Goal: Check status: Check status

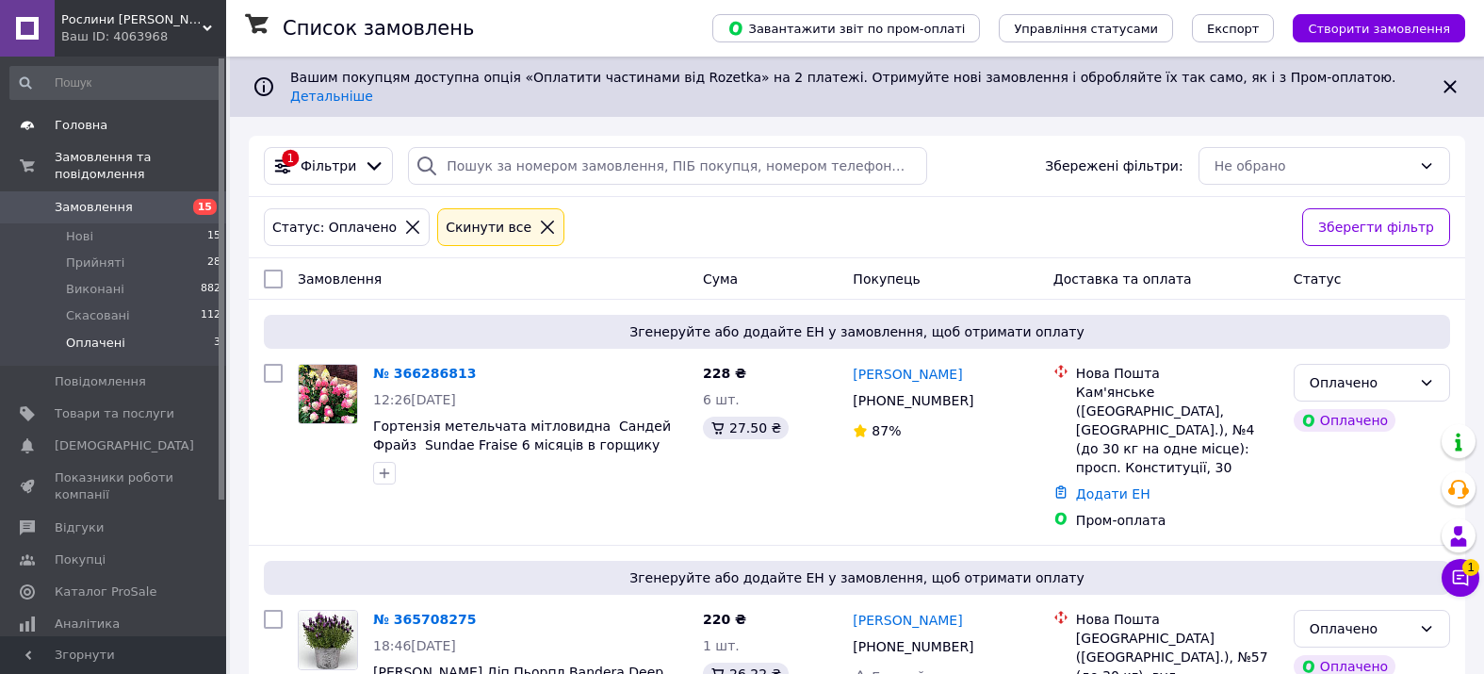
click at [72, 124] on span "Головна" at bounding box center [81, 125] width 53 height 17
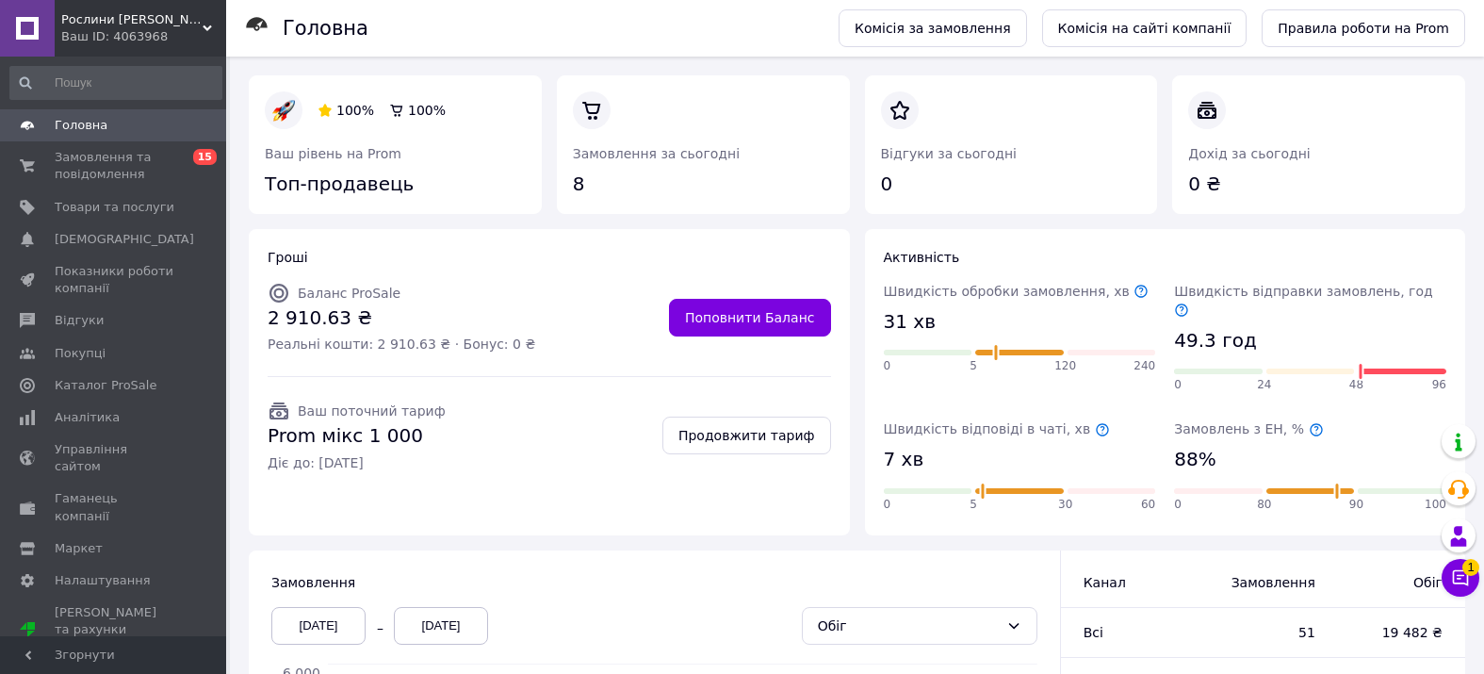
click at [73, 132] on span "Головна" at bounding box center [81, 125] width 53 height 17
click at [90, 165] on span "Замовлення та повідомлення" at bounding box center [115, 166] width 120 height 34
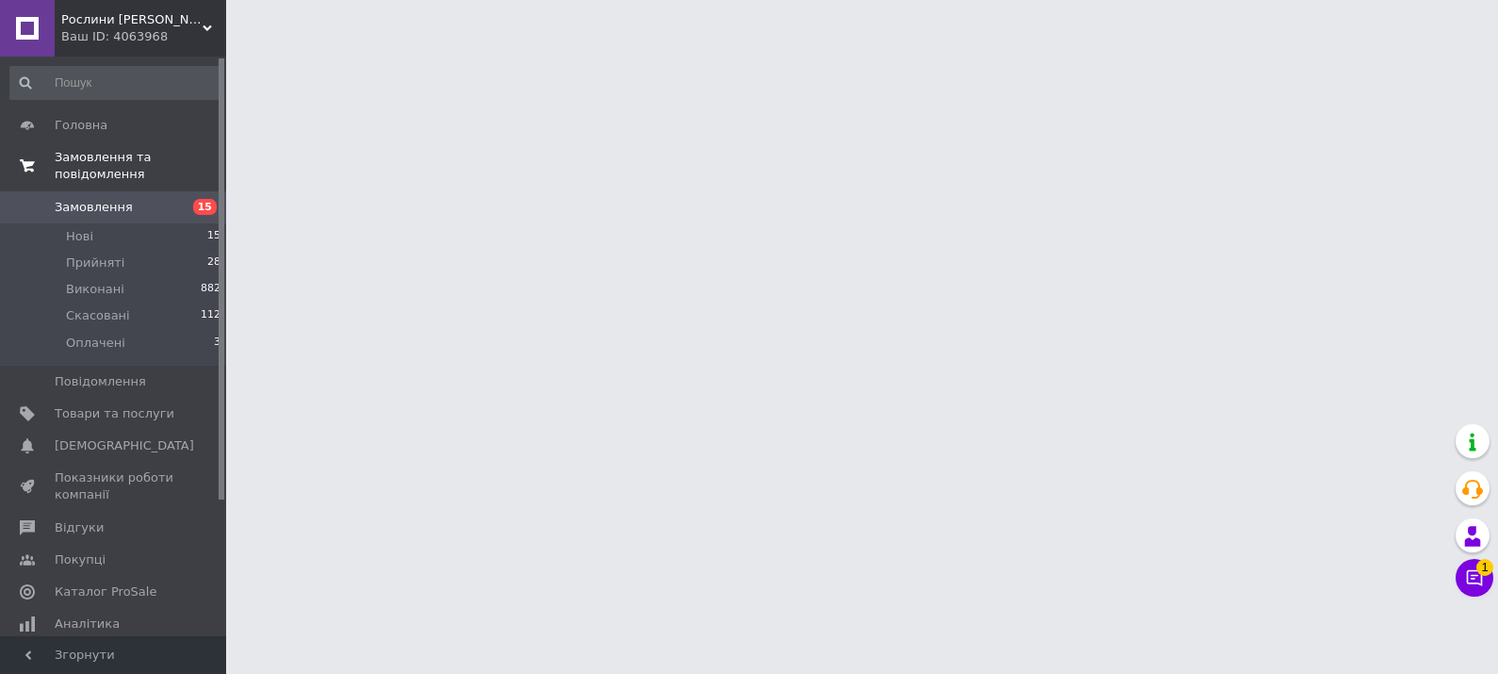
click at [79, 170] on span "Замовлення та повідомлення" at bounding box center [140, 166] width 171 height 34
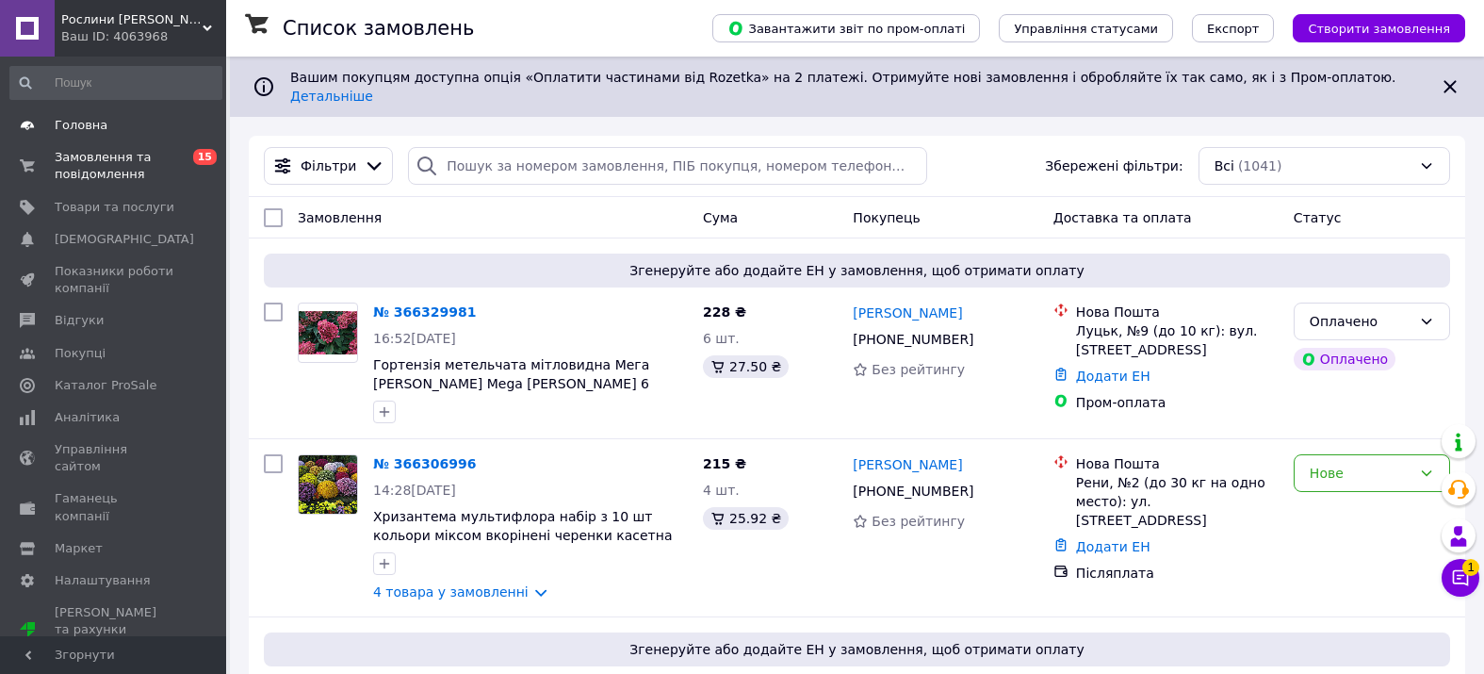
click at [72, 121] on span "Головна" at bounding box center [81, 125] width 53 height 17
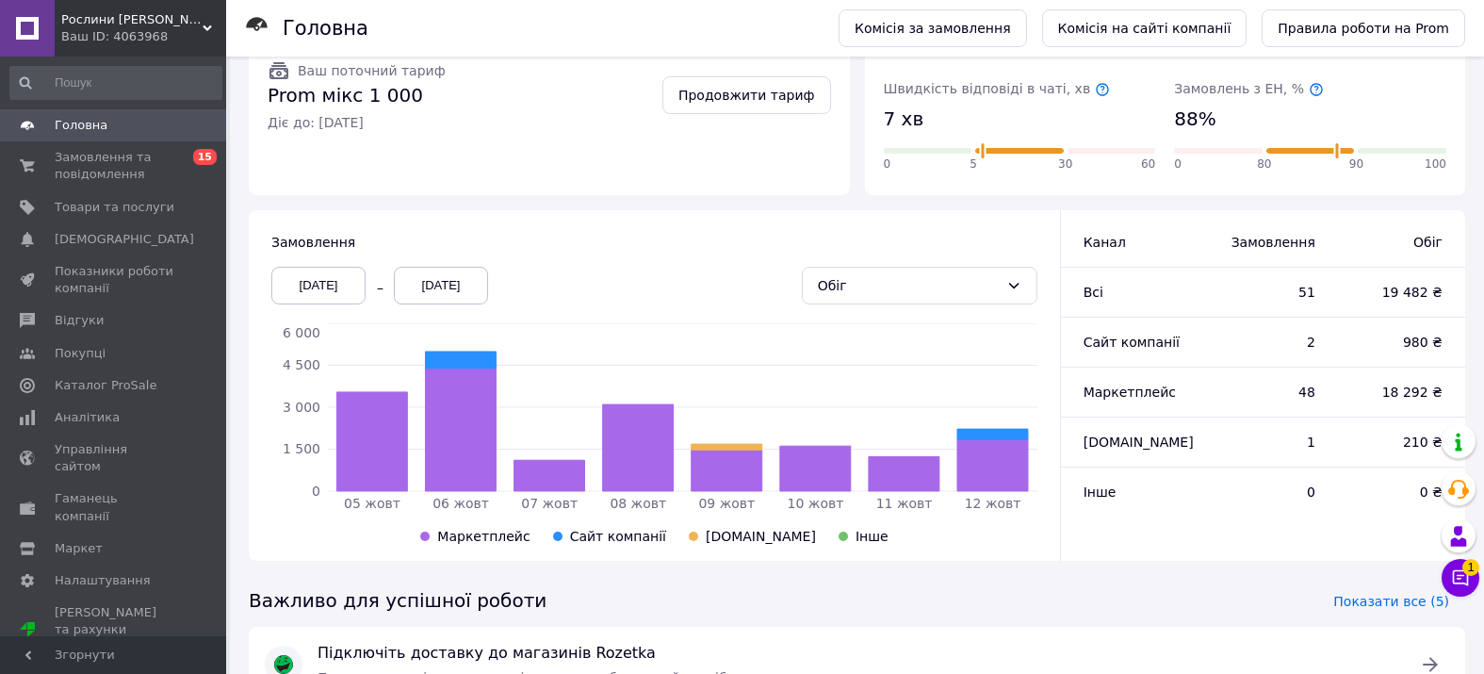
scroll to position [485, 0]
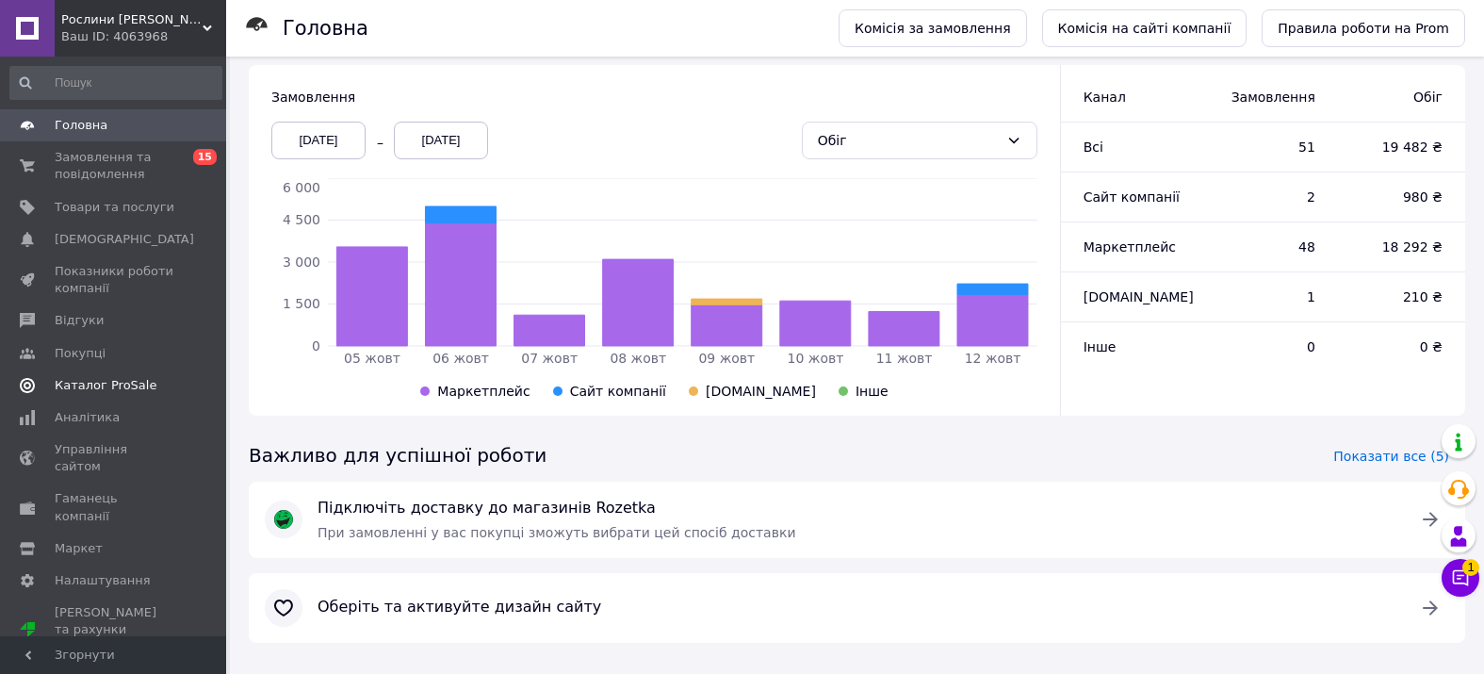
click at [61, 378] on span "Каталог ProSale" at bounding box center [106, 385] width 102 height 17
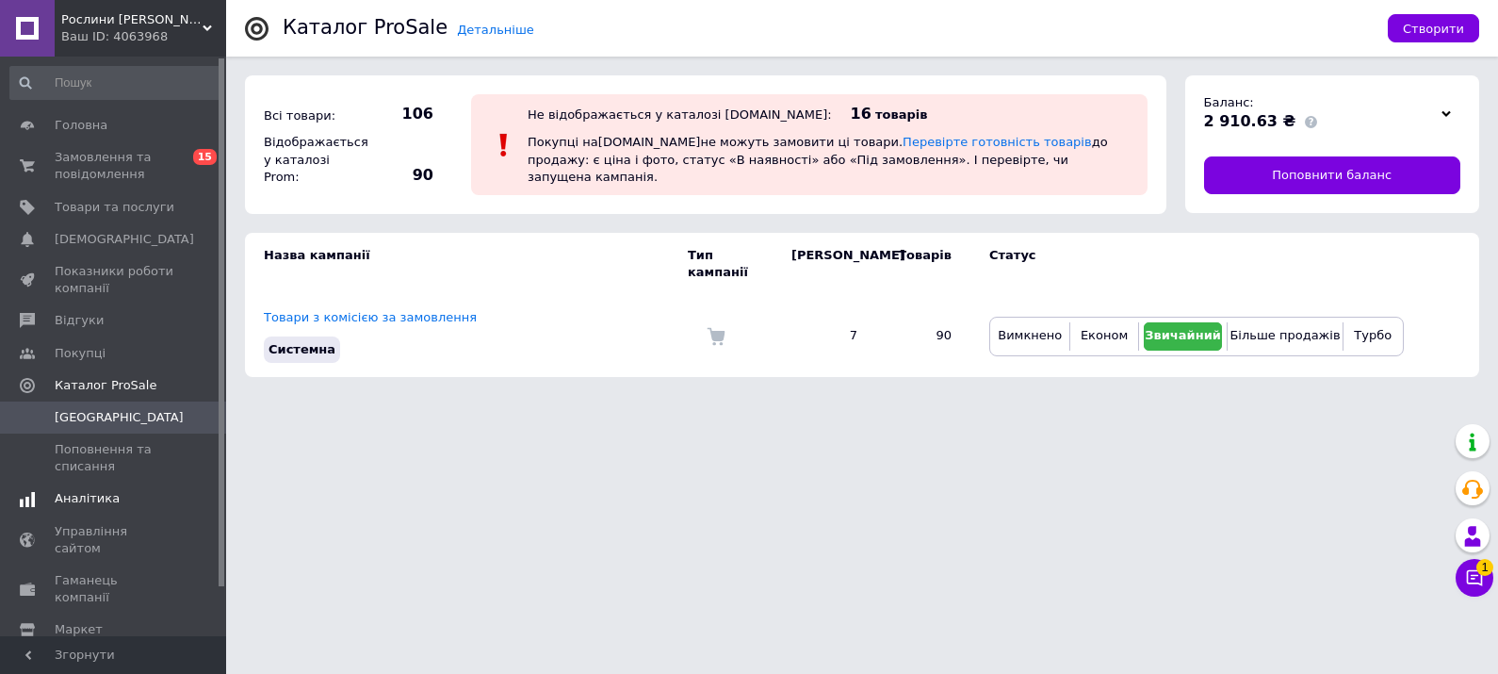
click at [89, 491] on span "Аналітика" at bounding box center [87, 498] width 65 height 17
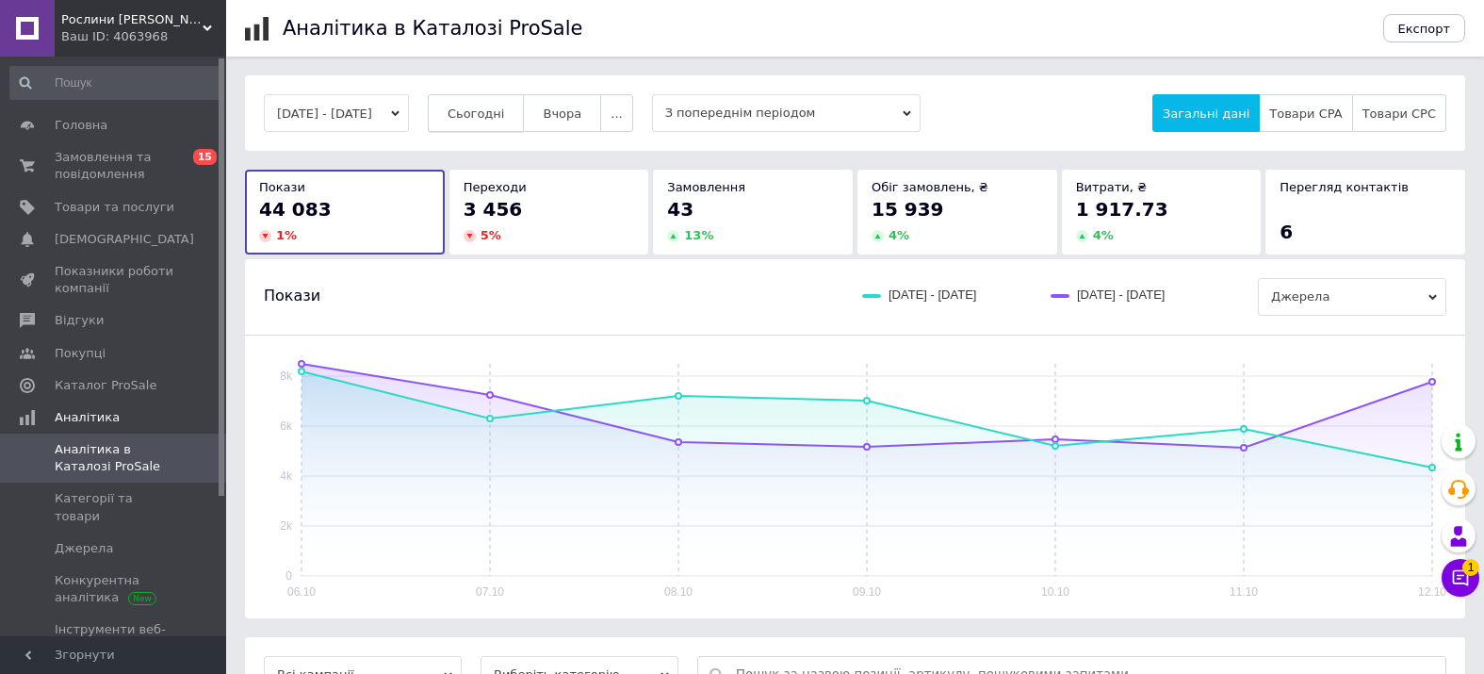
click at [519, 100] on button "Сьогодні" at bounding box center [476, 113] width 97 height 38
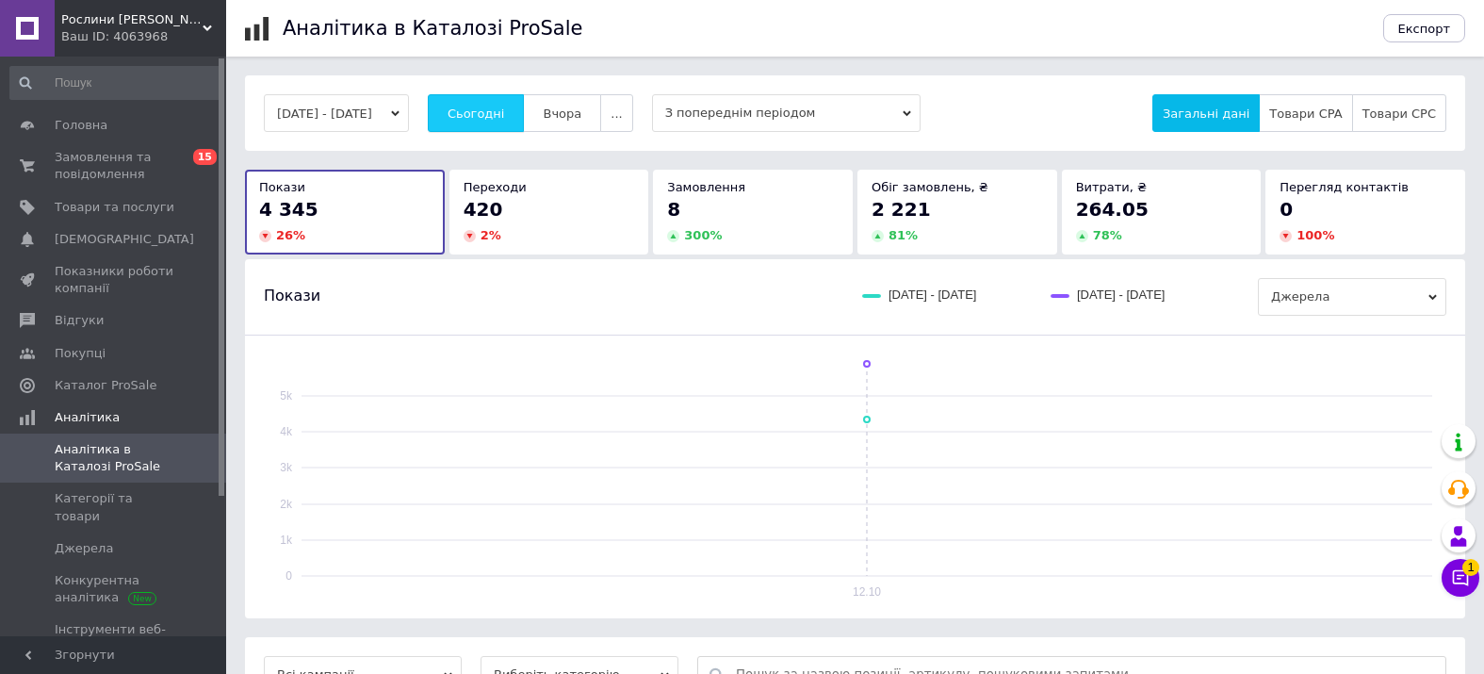
click at [505, 109] on span "Сьогодні" at bounding box center [475, 113] width 57 height 14
click at [354, 117] on button "[DATE] - [DATE]" at bounding box center [336, 113] width 145 height 38
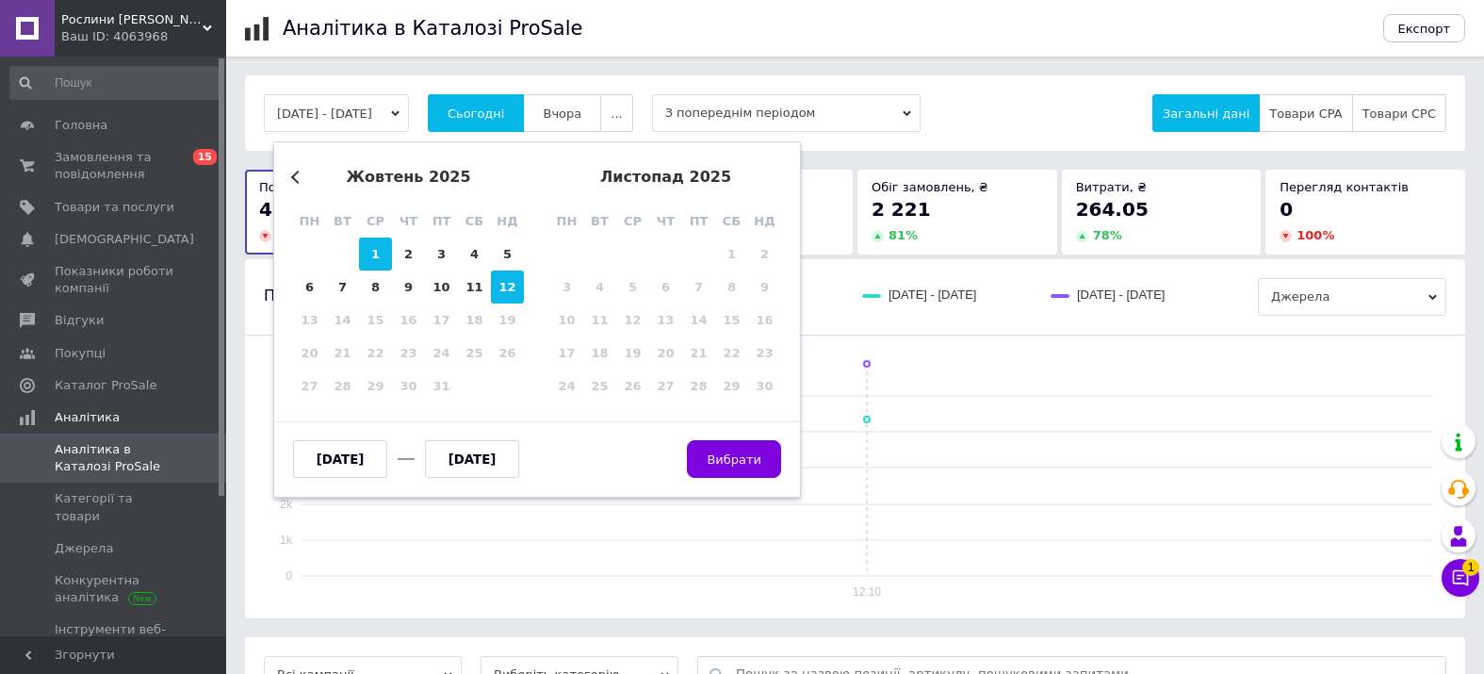
click at [367, 255] on div "1" at bounding box center [375, 253] width 33 height 33
type input "[DATE]"
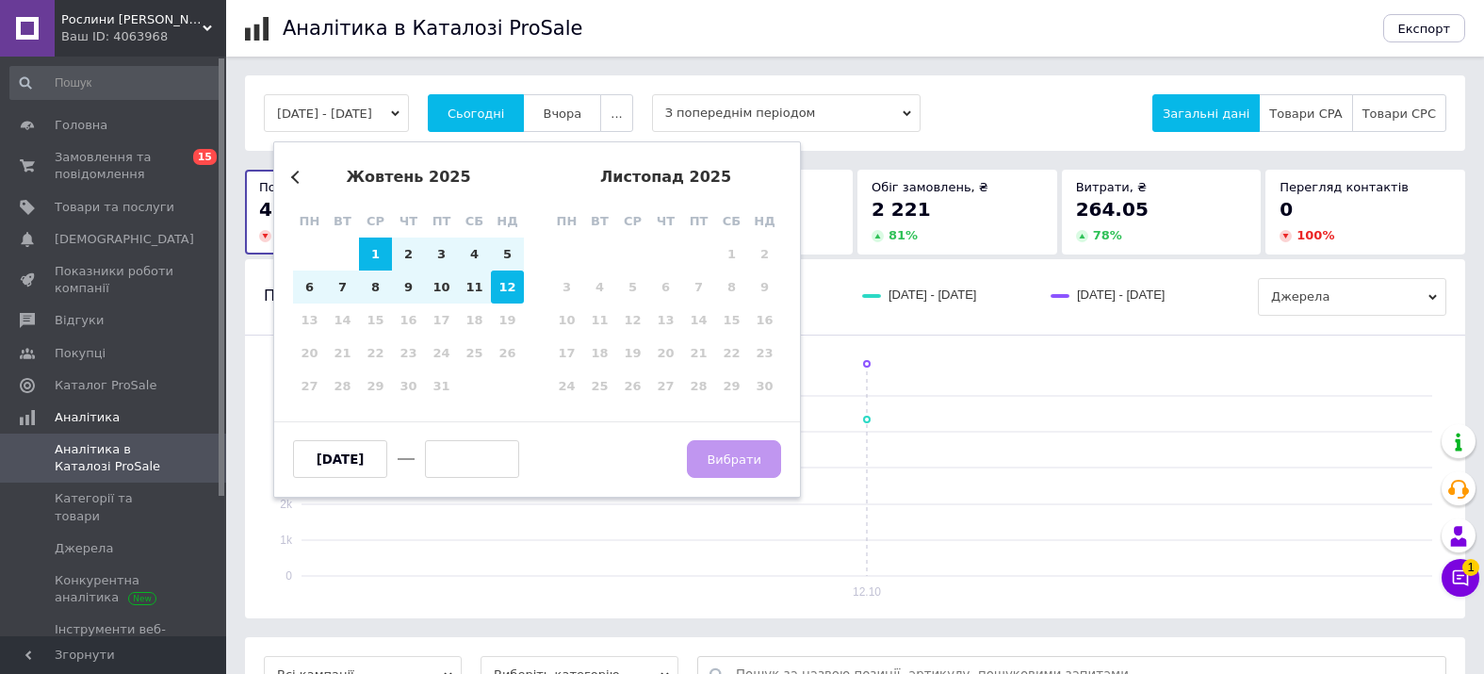
click at [511, 288] on div "12" at bounding box center [507, 286] width 33 height 33
type input "[DATE]"
click at [739, 458] on span "Вибрати" at bounding box center [733, 459] width 55 height 14
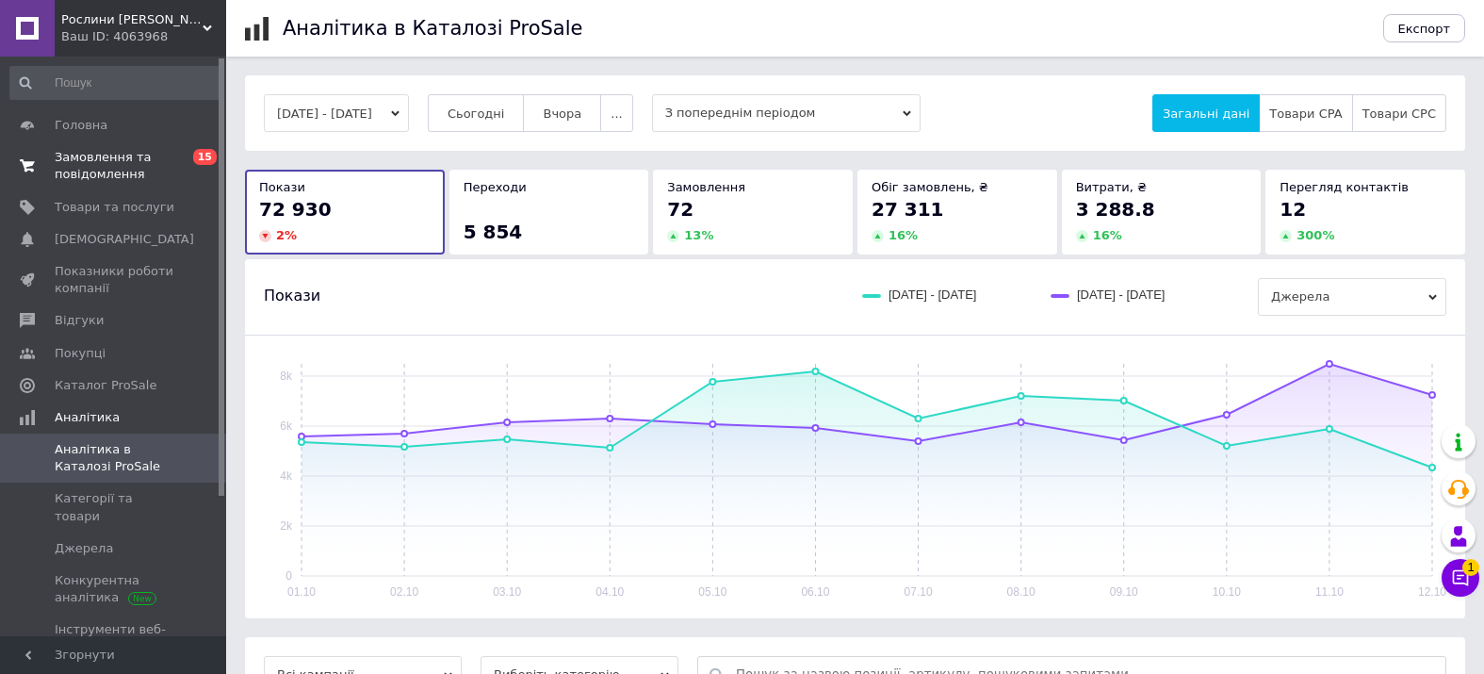
click at [85, 173] on span "Замовлення та повідомлення" at bounding box center [115, 166] width 120 height 34
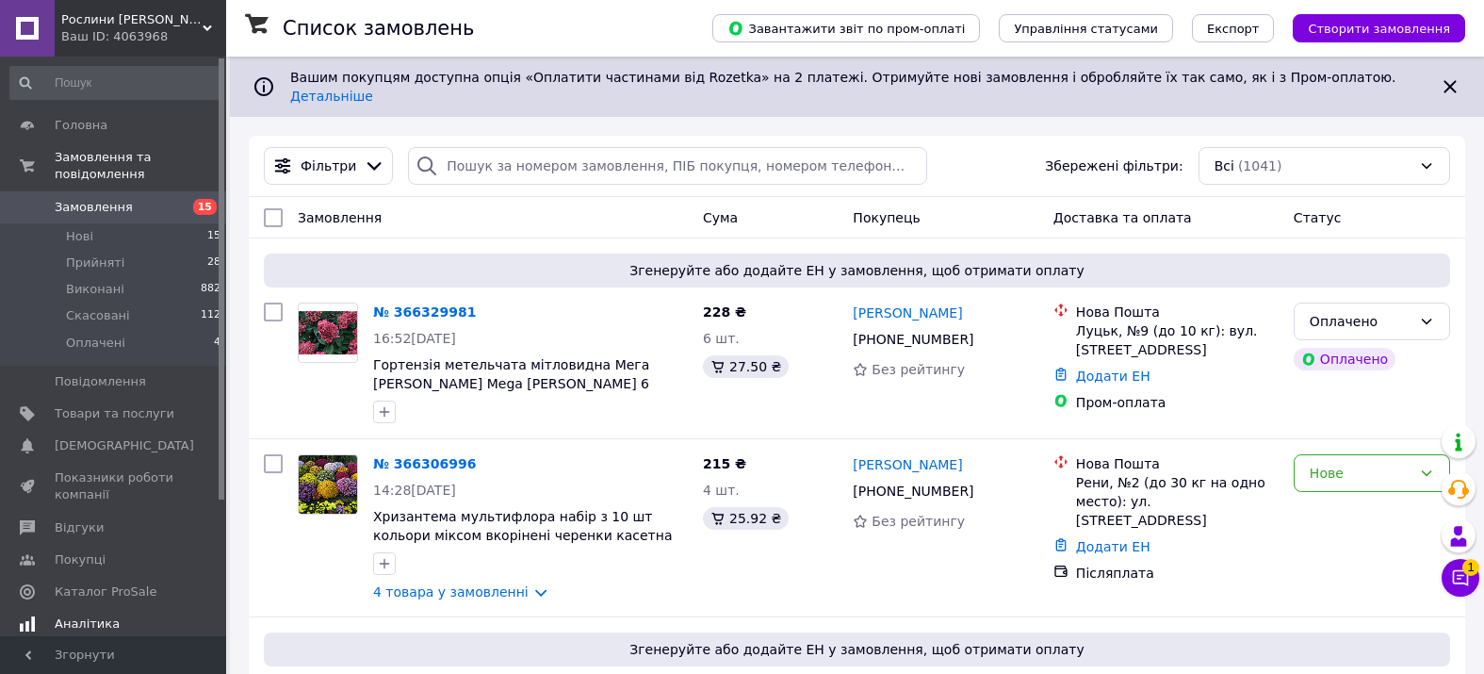
click at [68, 617] on span "Аналітика" at bounding box center [87, 623] width 65 height 17
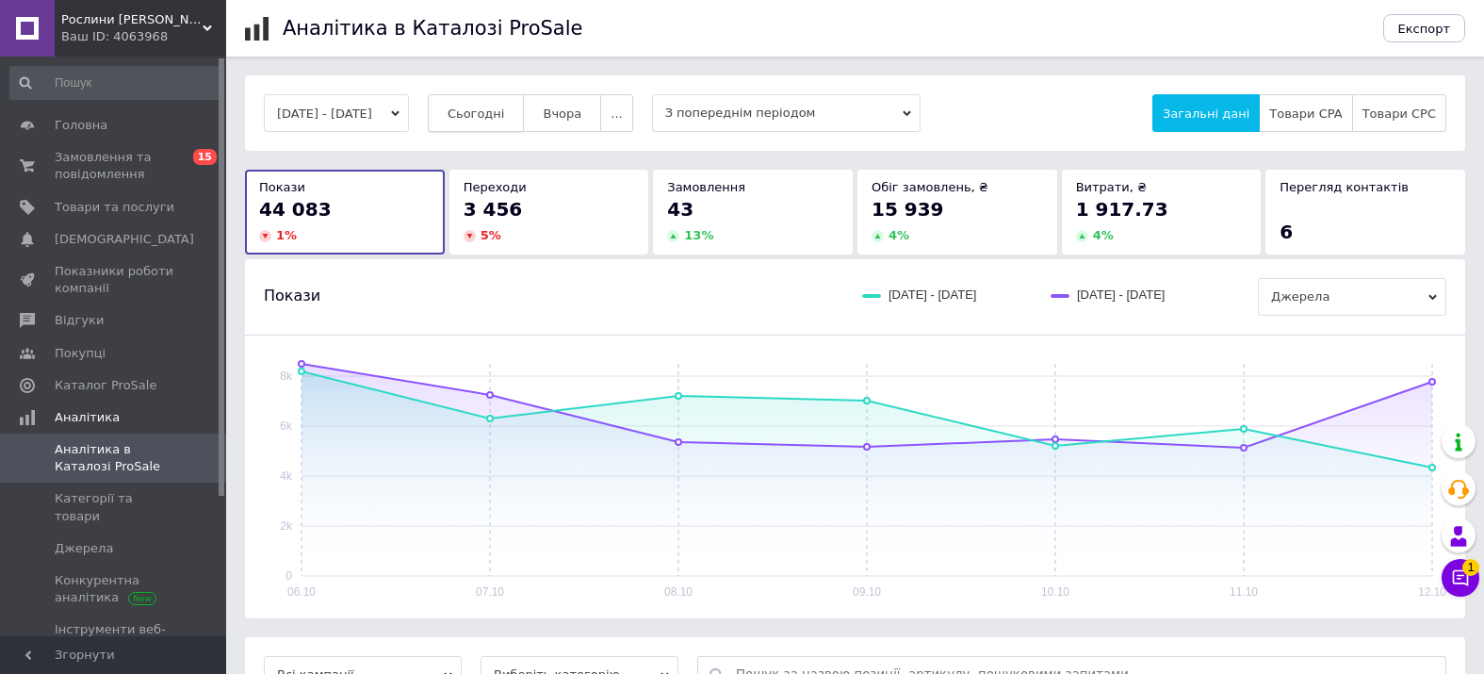
click at [505, 108] on span "Сьогодні" at bounding box center [475, 113] width 57 height 14
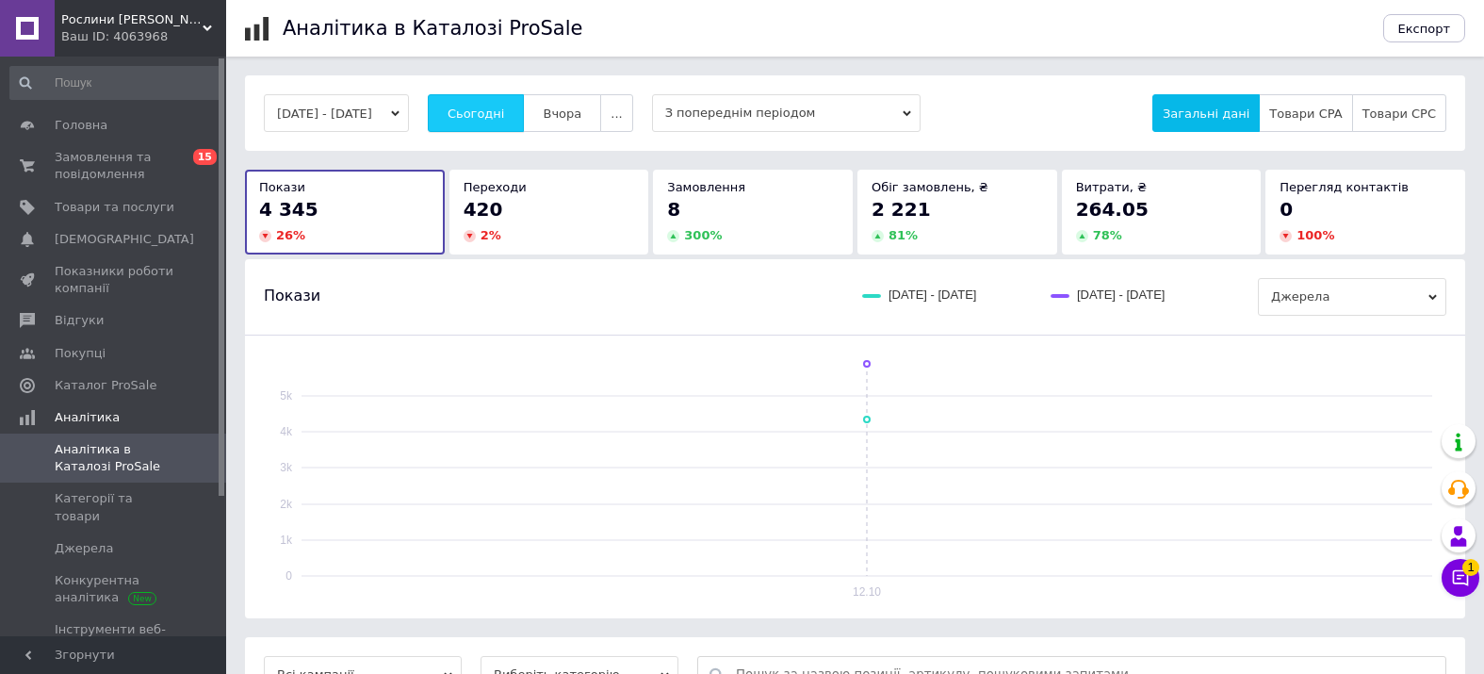
click at [505, 111] on span "Сьогодні" at bounding box center [475, 113] width 57 height 14
click at [100, 165] on span "Замовлення та повідомлення" at bounding box center [115, 166] width 120 height 34
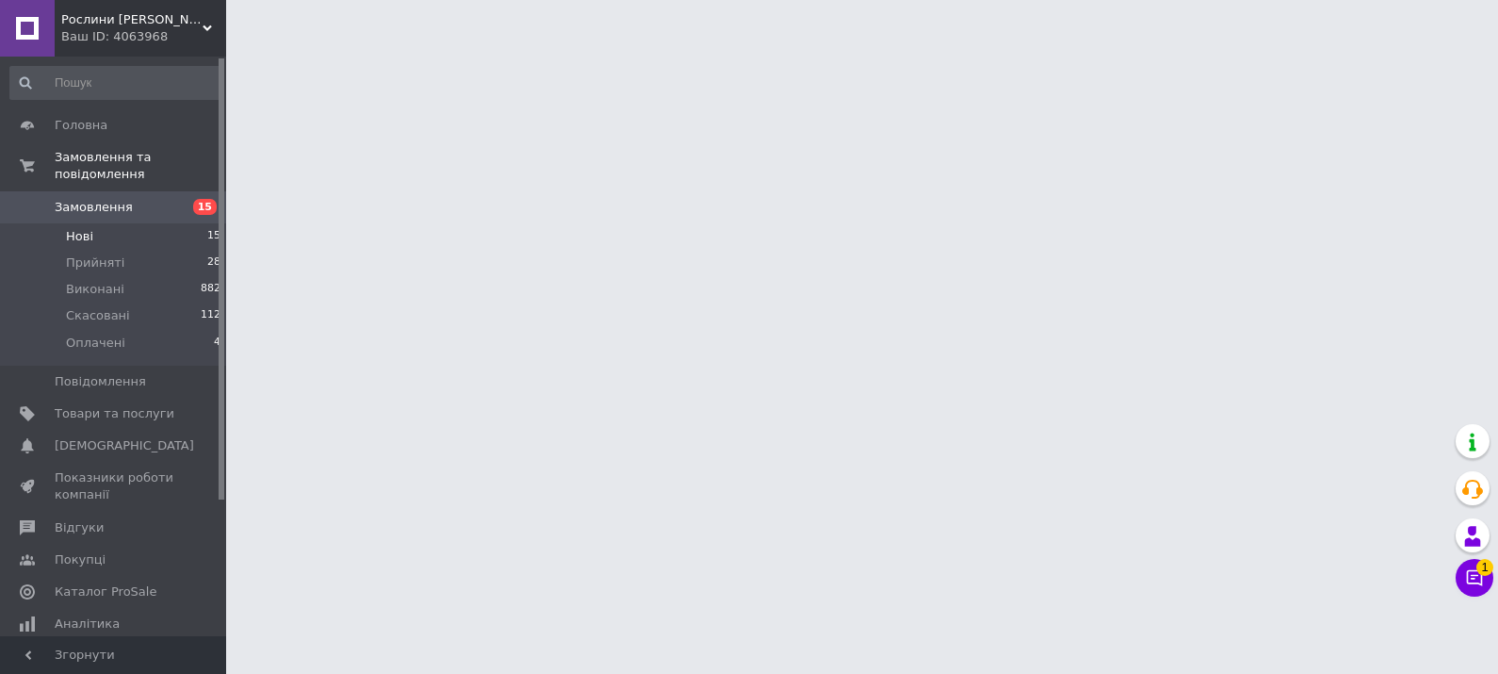
click at [82, 240] on span "Нові" at bounding box center [79, 236] width 27 height 17
